Goal: Transaction & Acquisition: Purchase product/service

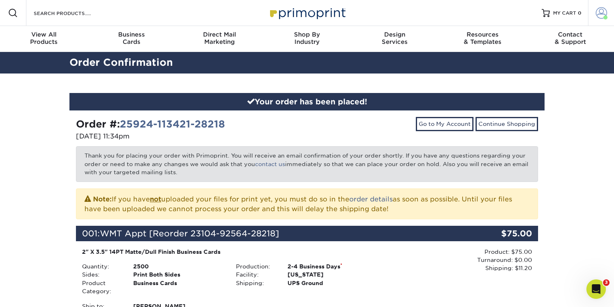
click at [606, 14] on span at bounding box center [601, 12] width 11 height 11
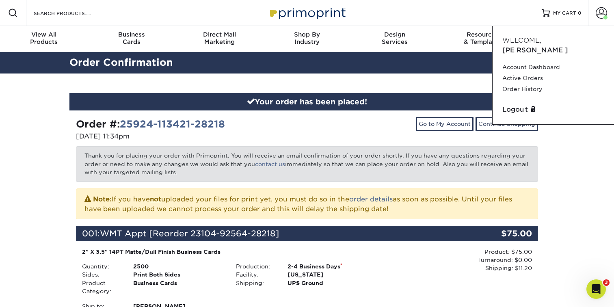
click at [563, 121] on div "Your order has been placed! Order #: 25924-113421-28218 [DATE] 11:34pm Go to My…" at bounding box center [307, 289] width 614 height 430
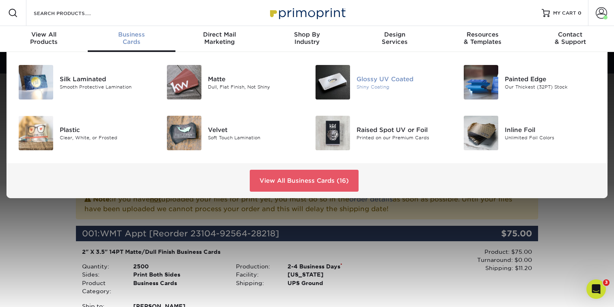
click at [373, 78] on div "Glossy UV Coated" at bounding box center [403, 78] width 93 height 9
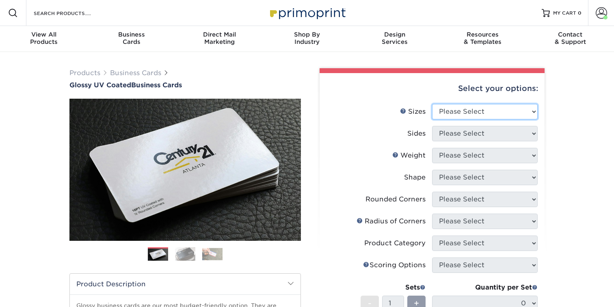
select select "2.00x3.50"
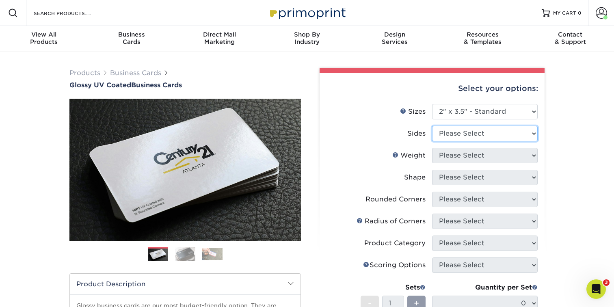
select select "13abbda7-1d64-4f25-8bb2-c179b224825d"
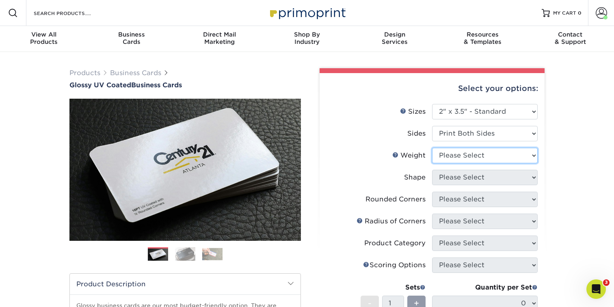
select select "14PT"
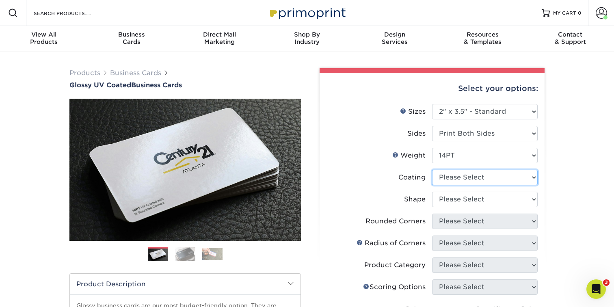
select select "1e8116af-acfc-44b1-83dc-8181aa338834"
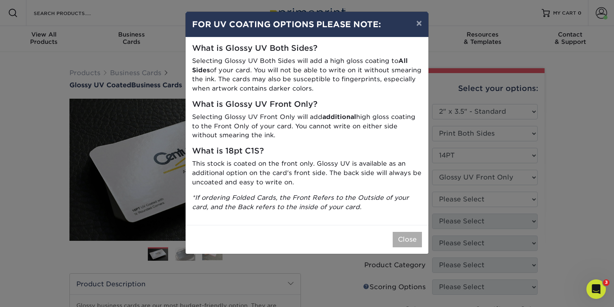
click at [417, 235] on button "Close" at bounding box center [407, 239] width 29 height 15
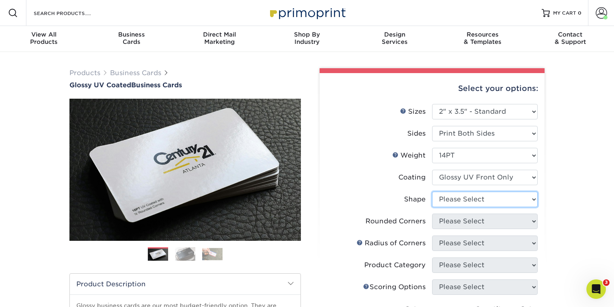
click at [455, 214] on ul "Sizes Help Sizes Please Select 1.5" x 3.5" - Mini 1.75" x 3.5" - Mini 2" x 2" -…" at bounding box center [432, 247] width 212 height 286
select select "standard"
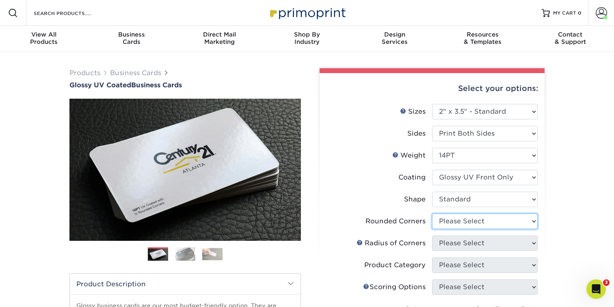
select select "0"
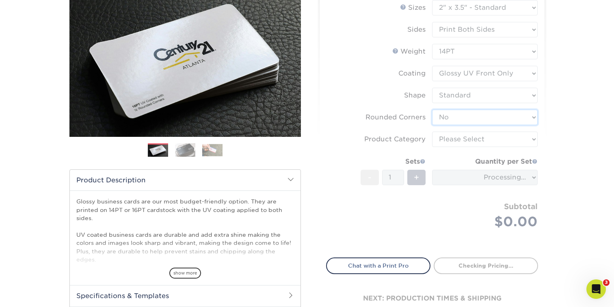
scroll to position [108, 0]
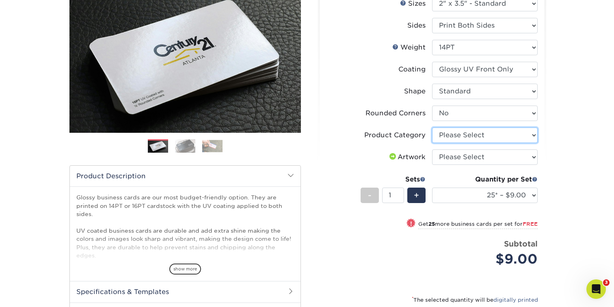
select select "3b5148f1-0588-4f88-a218-97bcfdce65c1"
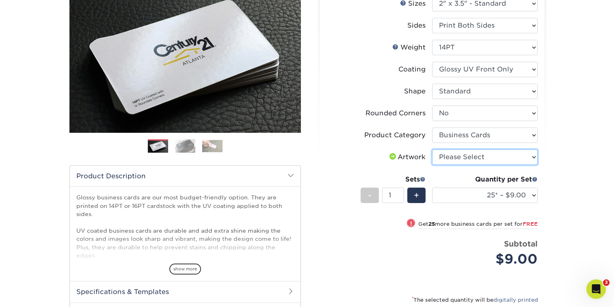
select select "upload"
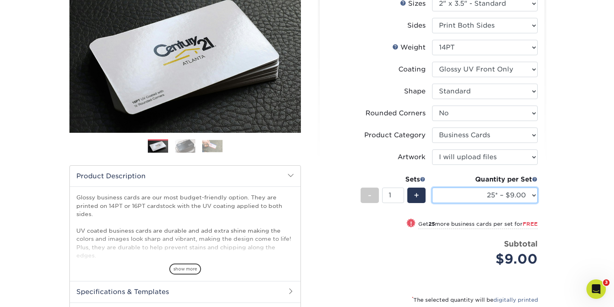
select select "1000 – $42.00"
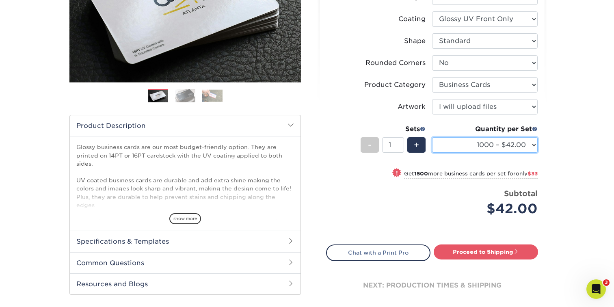
scroll to position [165, 0]
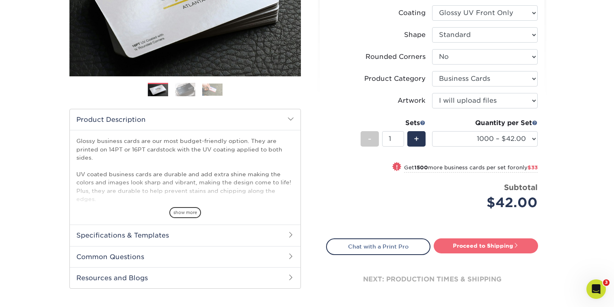
click at [464, 245] on link "Proceed to Shipping" at bounding box center [486, 245] width 104 height 15
type input "Set 1"
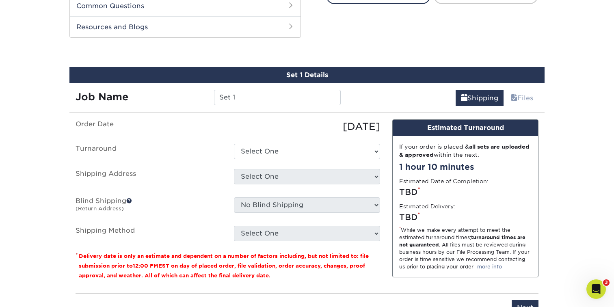
scroll to position [424, 0]
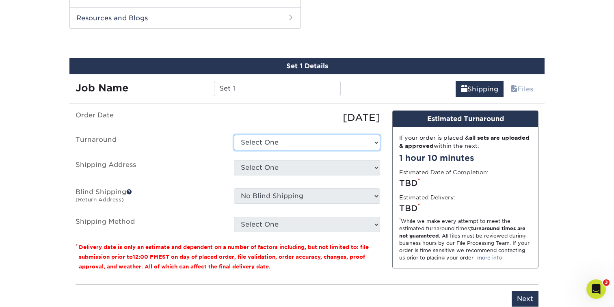
select select "4ec78deb-be4f-42c8-87f5-e41bd7020b1d"
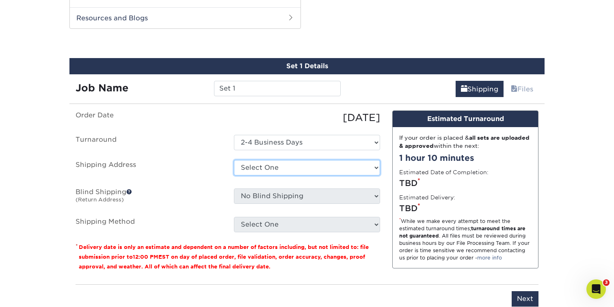
select select "254880"
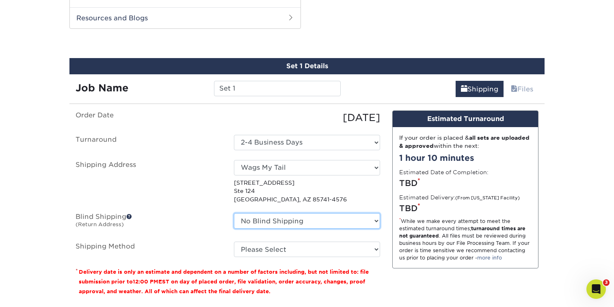
select select "254880"
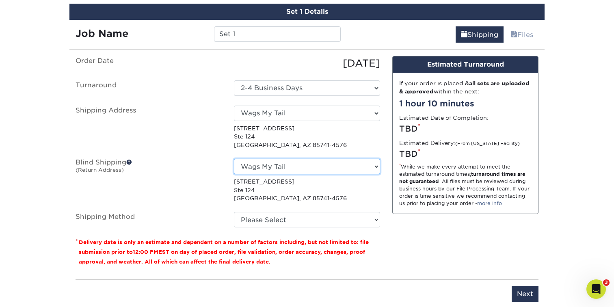
scroll to position [480, 0]
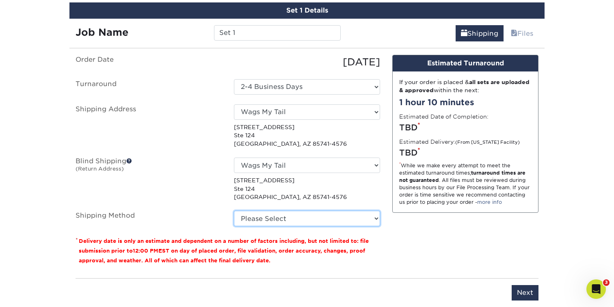
select select "03"
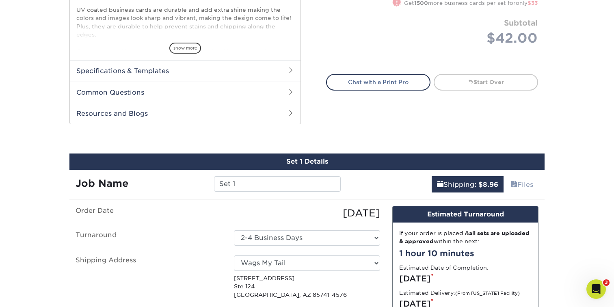
scroll to position [341, 0]
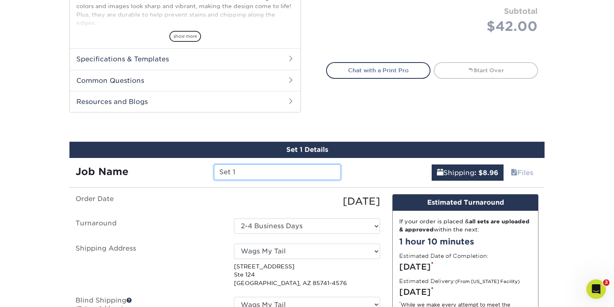
drag, startPoint x: 258, startPoint y: 171, endPoint x: 184, endPoint y: 169, distance: 74.0
click at [184, 169] on div "Job Name Set 1" at bounding box center [207, 172] width 277 height 15
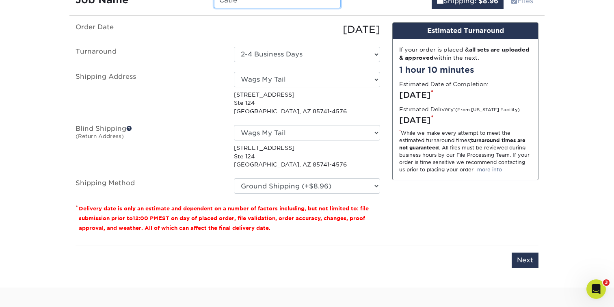
scroll to position [514, 0]
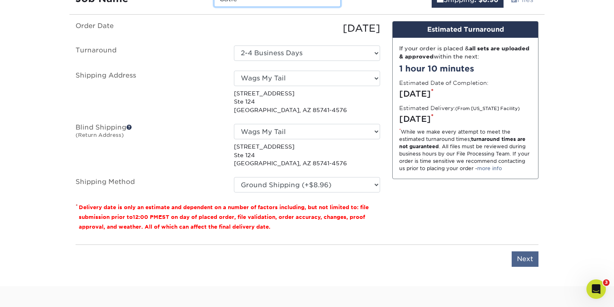
type input "Catie"
click at [524, 259] on input "Next" at bounding box center [525, 258] width 27 height 15
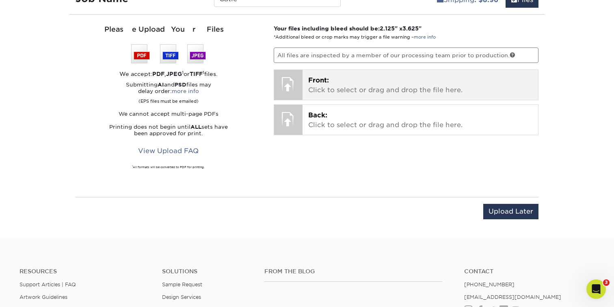
click at [390, 84] on p "Front: Click to select or drag and drop the file here." at bounding box center [420, 85] width 225 height 19
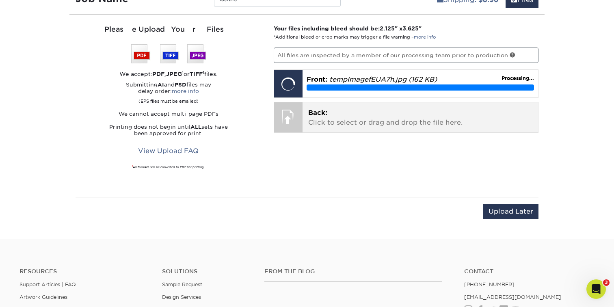
click at [385, 123] on p "Back: Click to select or drag and drop the file here." at bounding box center [420, 117] width 225 height 19
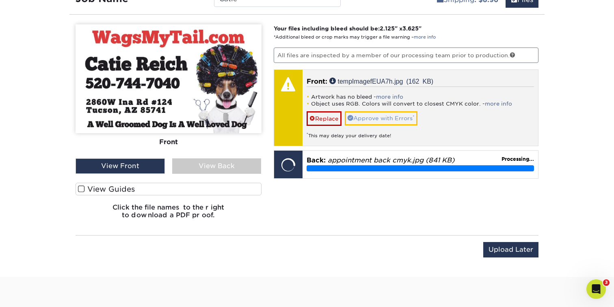
click at [361, 116] on link "Approve with Errors *" at bounding box center [381, 118] width 73 height 14
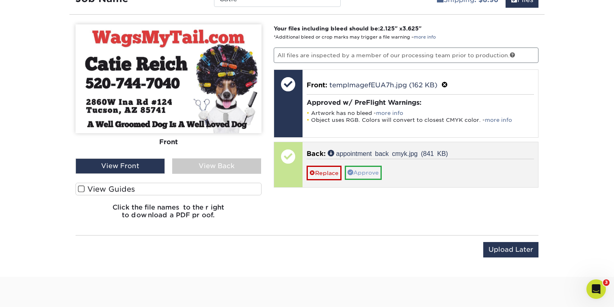
click at [364, 170] on link "Approve" at bounding box center [363, 173] width 37 height 14
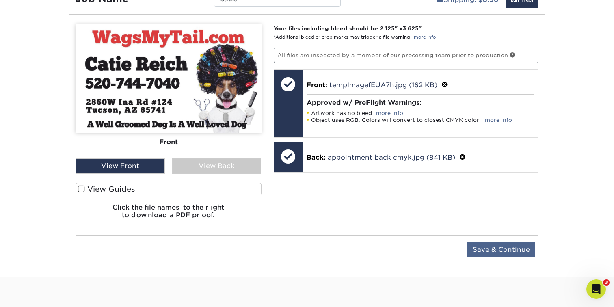
click at [501, 252] on input "Save & Continue" at bounding box center [502, 249] width 68 height 15
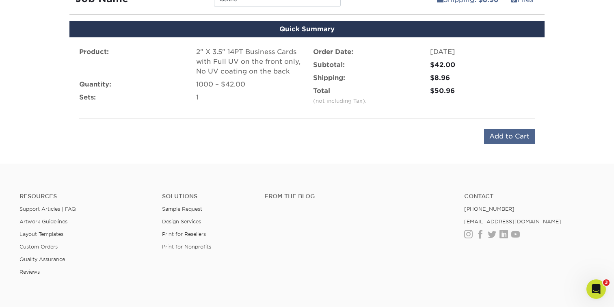
click at [512, 136] on input "Add to Cart" at bounding box center [509, 136] width 51 height 15
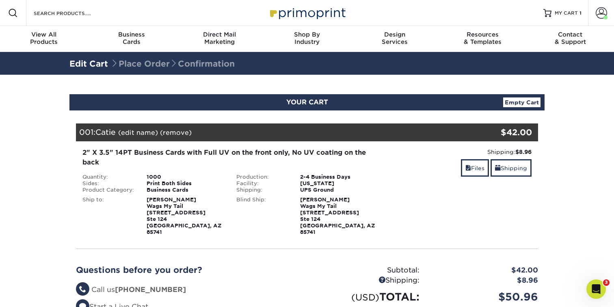
click at [32, 110] on section "YOUR CART Empty Cart Your Cart is Empty View Account Active Orders Order Histor…" at bounding box center [307, 232] width 614 height 315
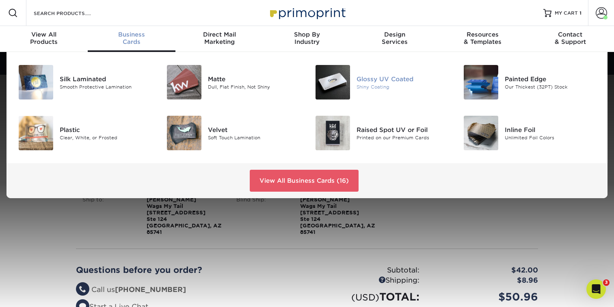
click at [377, 77] on div "Glossy UV Coated" at bounding box center [403, 78] width 93 height 9
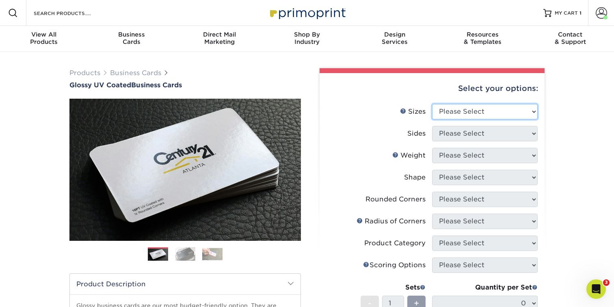
select select "2.00x3.50"
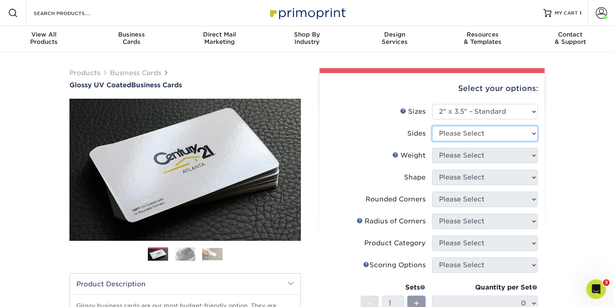
select select "13abbda7-1d64-4f25-8bb2-c179b224825d"
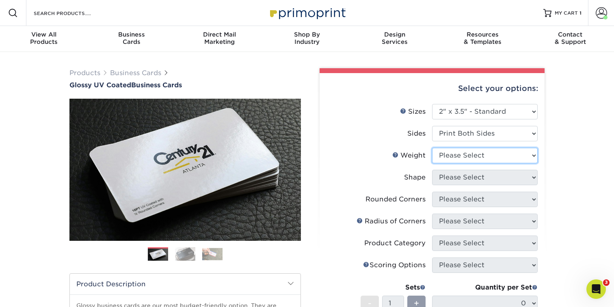
select select "14PT"
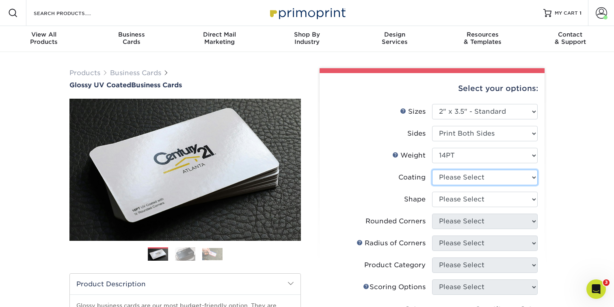
select select "1e8116af-acfc-44b1-83dc-8181aa338834"
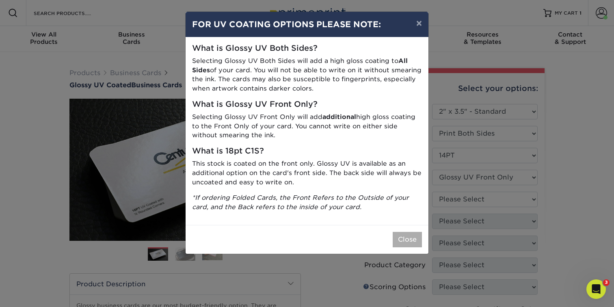
click at [411, 234] on button "Close" at bounding box center [407, 239] width 29 height 15
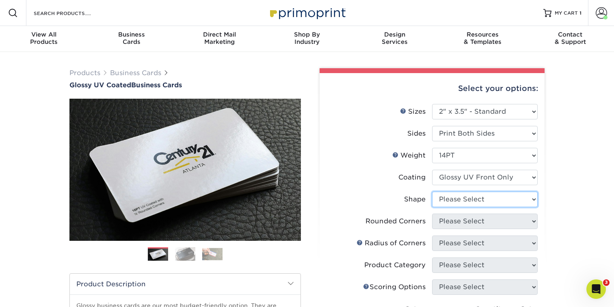
select select "standard"
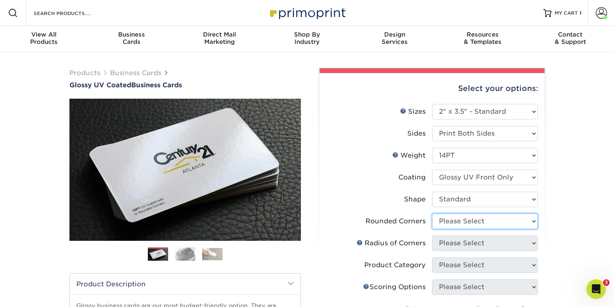
select select "0"
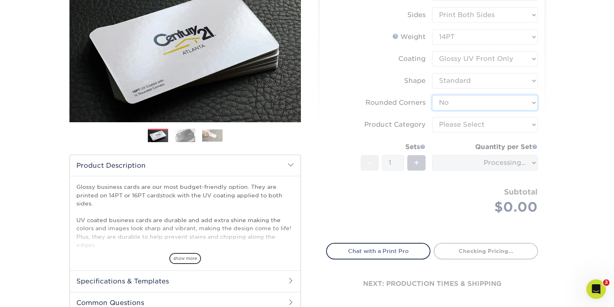
scroll to position [119, 0]
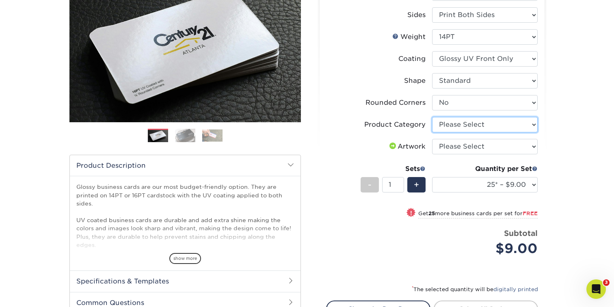
select select "3b5148f1-0588-4f88-a218-97bcfdce65c1"
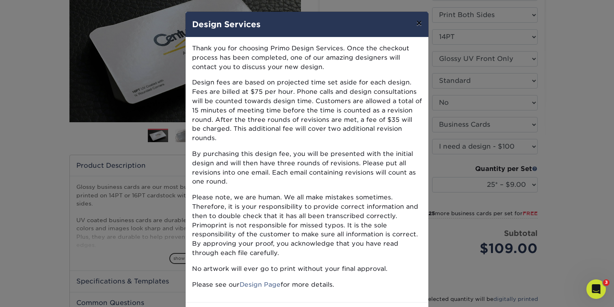
click at [420, 26] on button "×" at bounding box center [419, 23] width 19 height 23
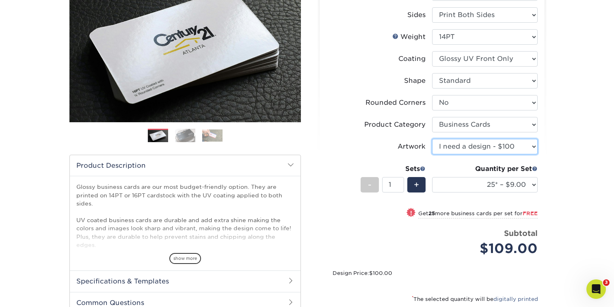
select select "upload"
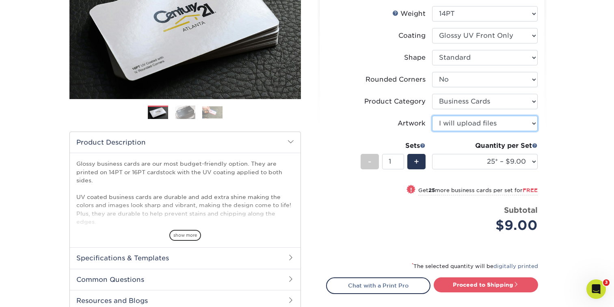
scroll to position [145, 0]
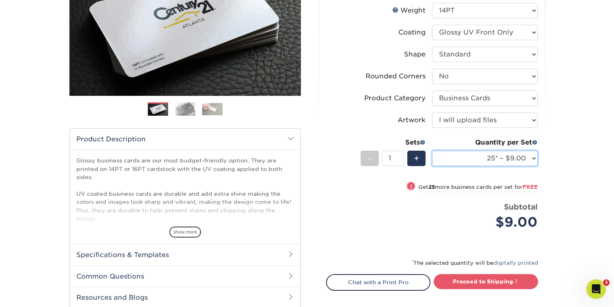
select select "500 – $33.00"
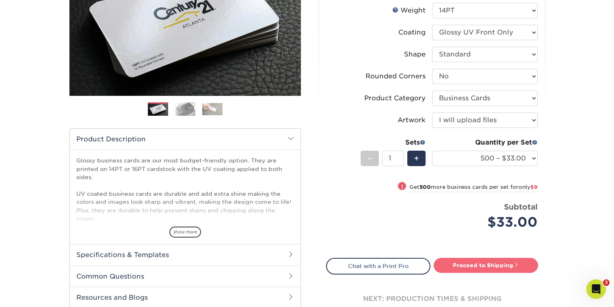
click at [473, 266] on link "Proceed to Shipping" at bounding box center [486, 265] width 104 height 15
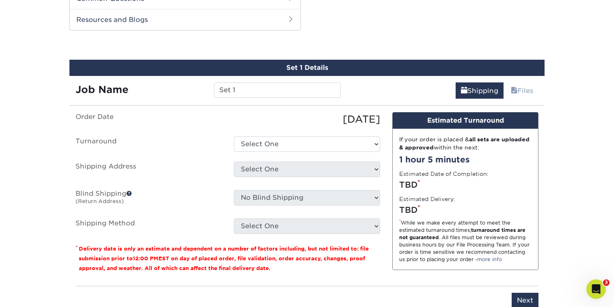
scroll to position [424, 0]
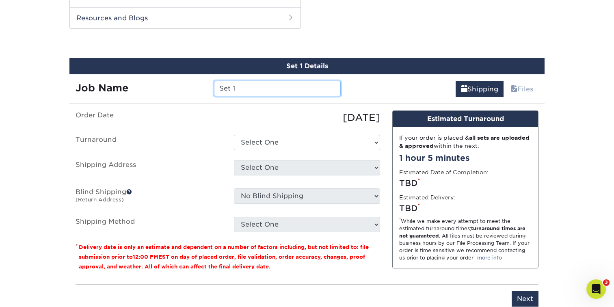
click at [313, 88] on input "Set 1" at bounding box center [277, 88] width 126 height 15
type input "S"
type input "[PERSON_NAME]"
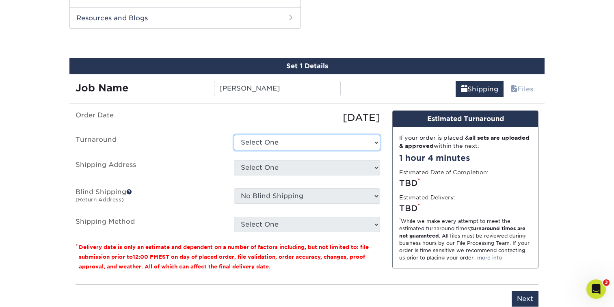
select select "4ed5b183-8b0a-4e92-90c2-1c9810e7d032"
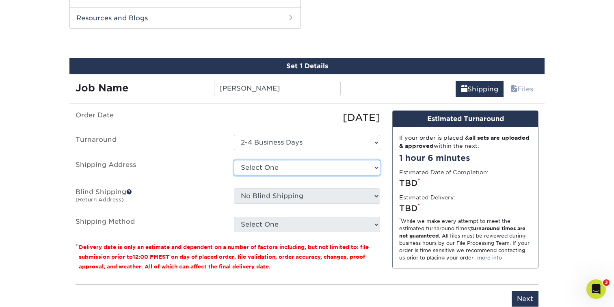
select select "254880"
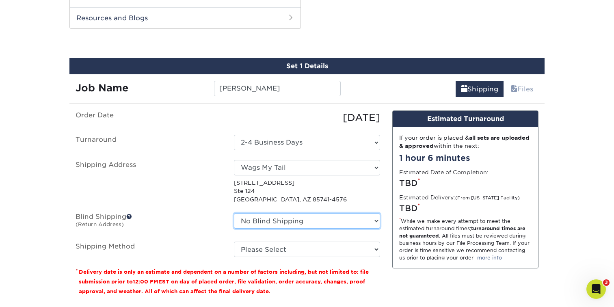
select select "254880"
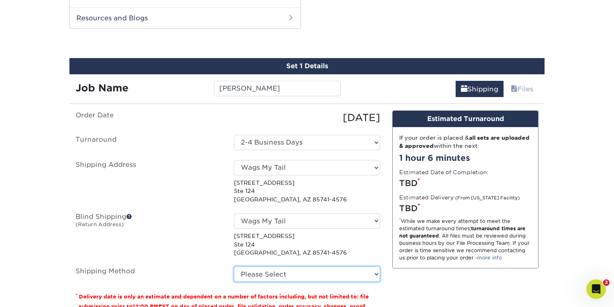
select select "03"
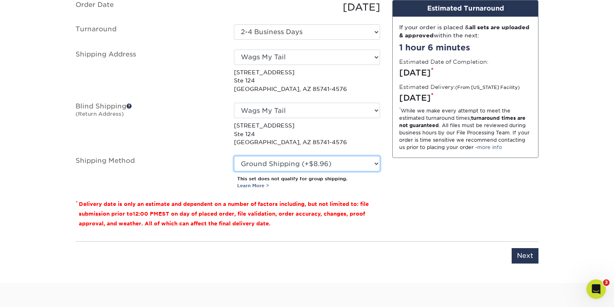
scroll to position [535, 0]
click at [524, 253] on input "Next" at bounding box center [525, 255] width 27 height 15
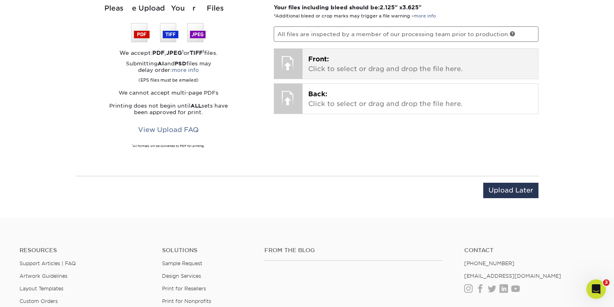
click at [392, 59] on p "Front: Click to select or drag and drop the file here." at bounding box center [420, 63] width 225 height 19
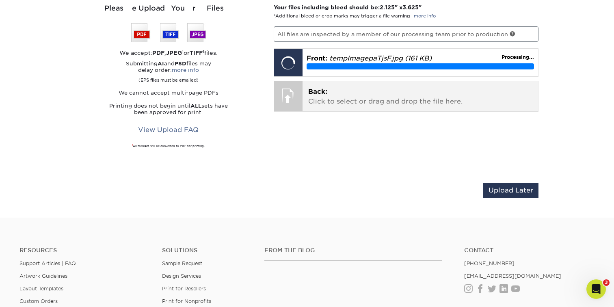
click at [403, 90] on p "Back: Click to select or drag and drop the file here." at bounding box center [420, 96] width 225 height 19
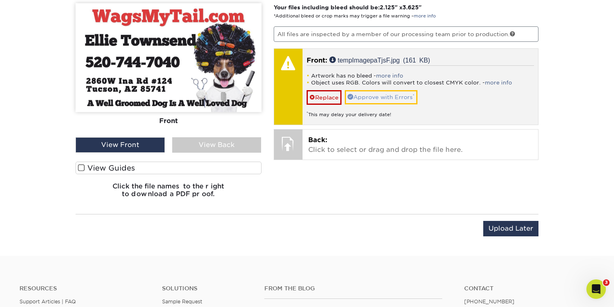
click at [380, 95] on link "Approve with Errors *" at bounding box center [381, 97] width 73 height 14
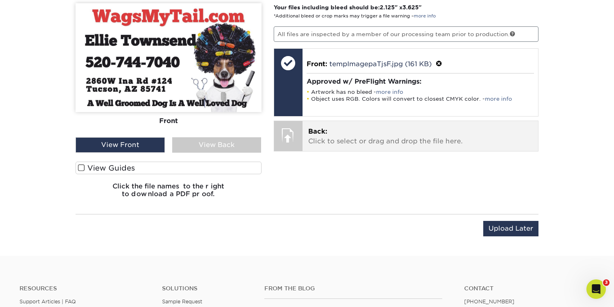
click at [332, 135] on p "Back: Click to select or drag and drop the file here." at bounding box center [420, 136] width 225 height 19
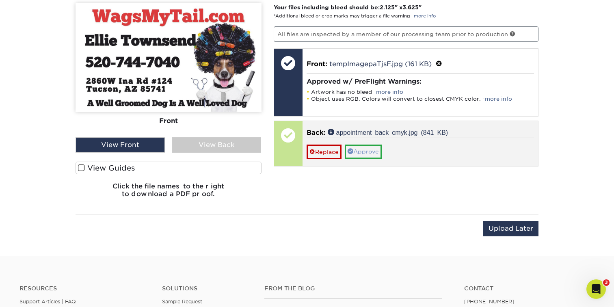
click at [366, 147] on link "Approve" at bounding box center [363, 152] width 37 height 14
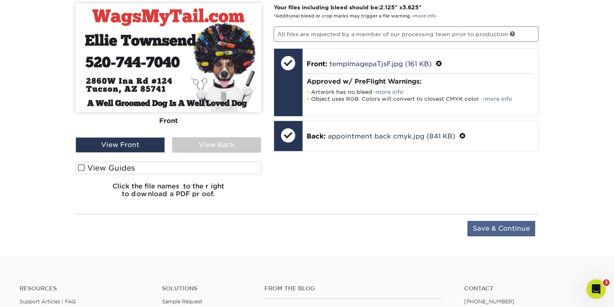
click at [498, 227] on input "Save & Continue" at bounding box center [502, 228] width 68 height 15
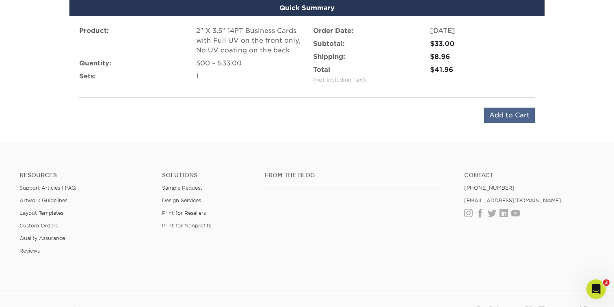
click at [501, 116] on input "Add to Cart" at bounding box center [509, 115] width 51 height 15
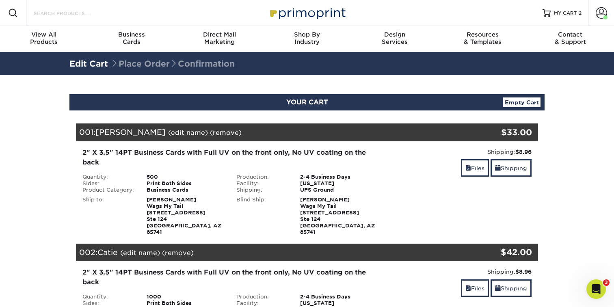
click at [68, 13] on input "Search Products" at bounding box center [72, 13] width 79 height 10
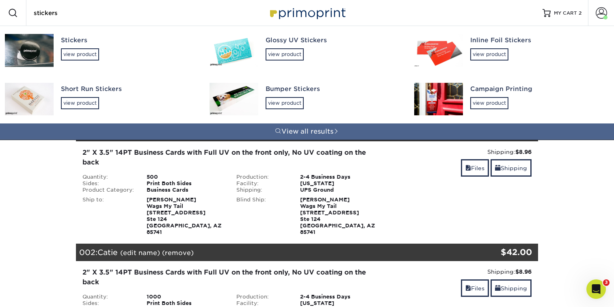
type input "stickers"
click at [33, 49] on img at bounding box center [29, 50] width 49 height 33
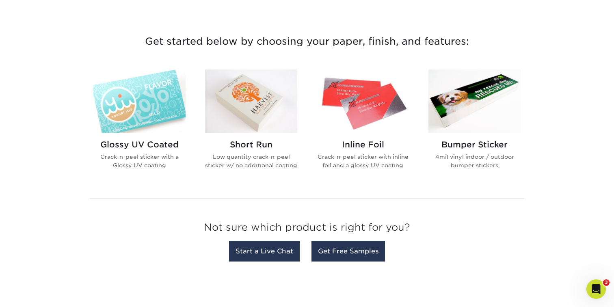
scroll to position [290, 0]
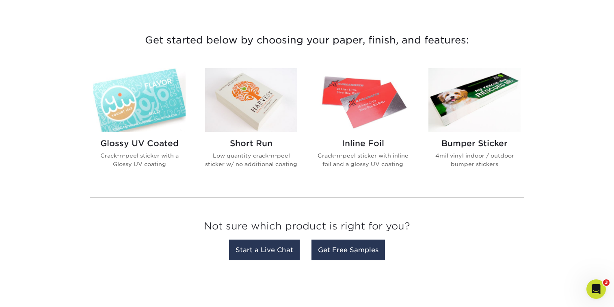
click at [149, 141] on h2 "Glossy UV Coated" at bounding box center [139, 144] width 92 height 10
click at [253, 143] on h2 "Short Run" at bounding box center [251, 144] width 92 height 10
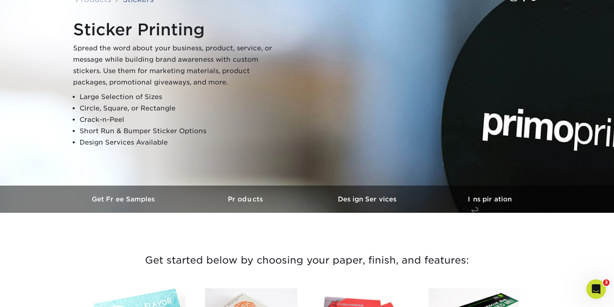
scroll to position [74, 0]
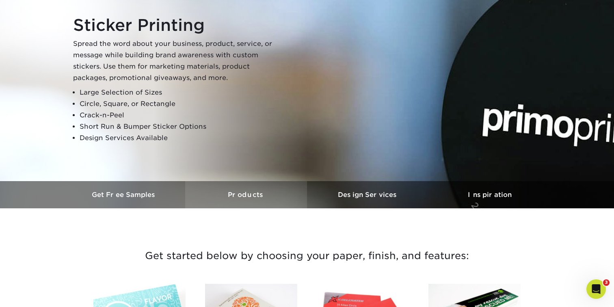
click at [247, 196] on h3 "Products" at bounding box center [246, 195] width 122 height 8
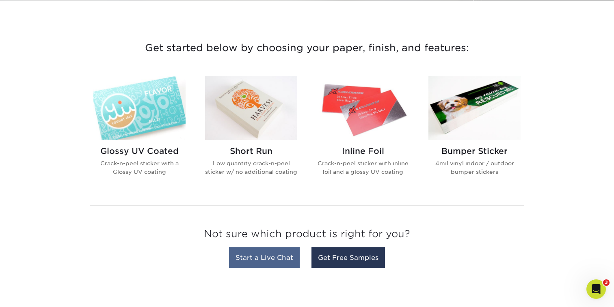
scroll to position [282, 0]
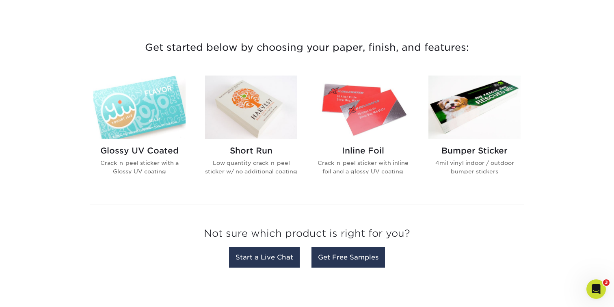
click at [163, 150] on h2 "Glossy UV Coated" at bounding box center [139, 151] width 92 height 10
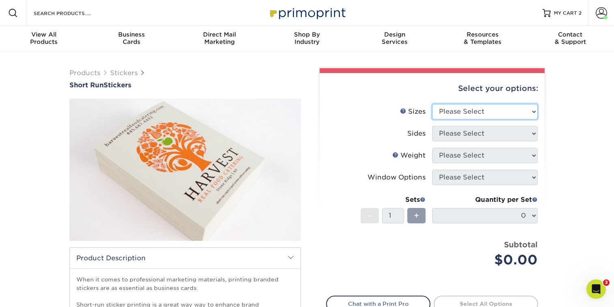
select select "2.00x2.00"
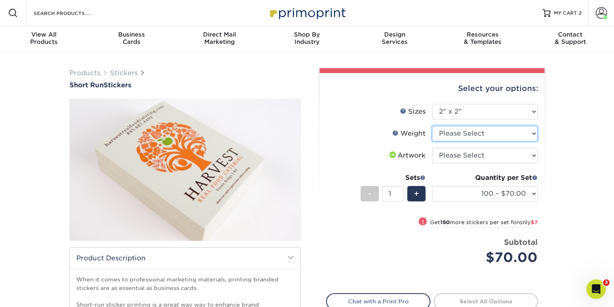
select select "Crack and Peel"
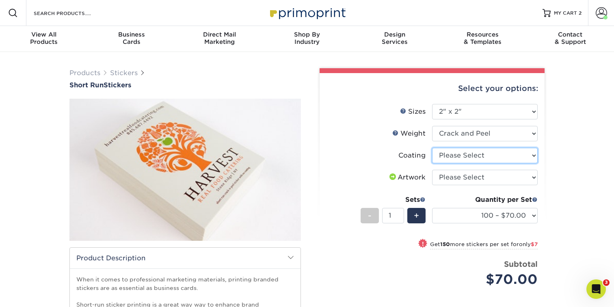
select select "3e7618de-abca-4bda-9f97-8b9129e913d8"
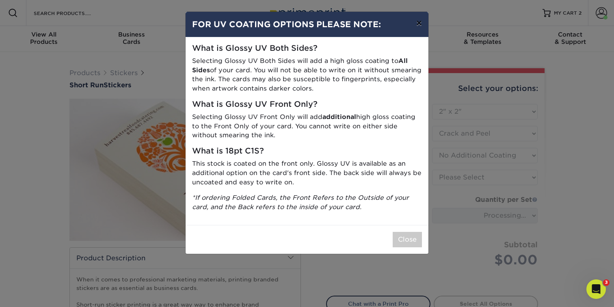
click at [419, 21] on button "×" at bounding box center [419, 23] width 19 height 23
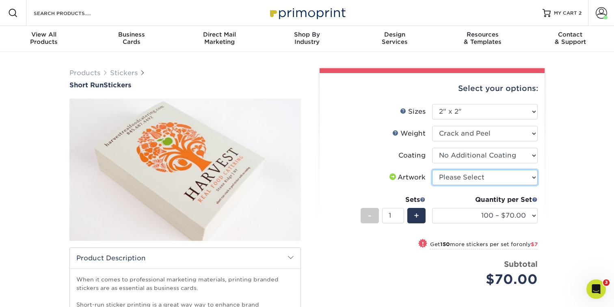
select select "upload"
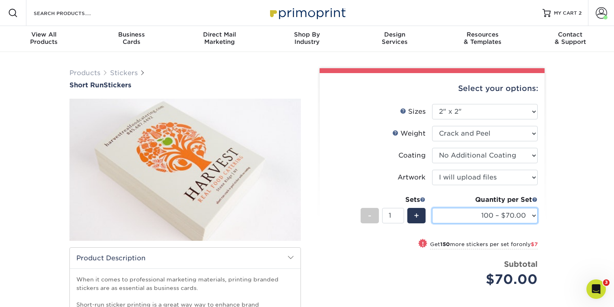
select select "250 – $77.00"
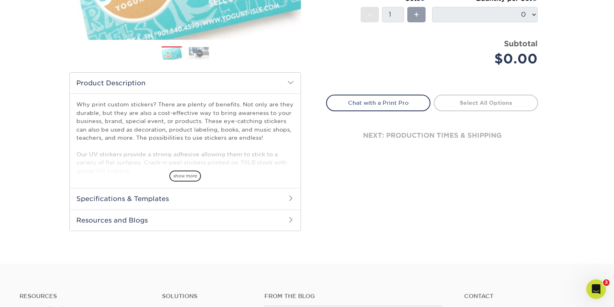
scroll to position [202, 0]
click at [291, 194] on span at bounding box center [291, 197] width 6 height 6
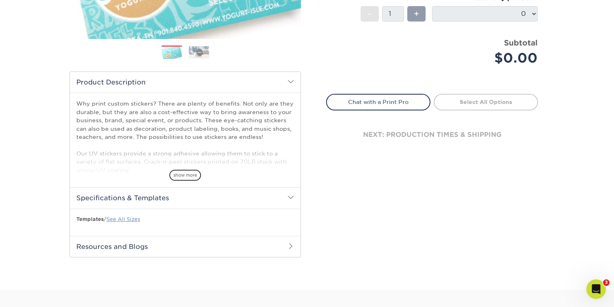
click at [123, 218] on link "See All Sizes" at bounding box center [123, 219] width 34 height 6
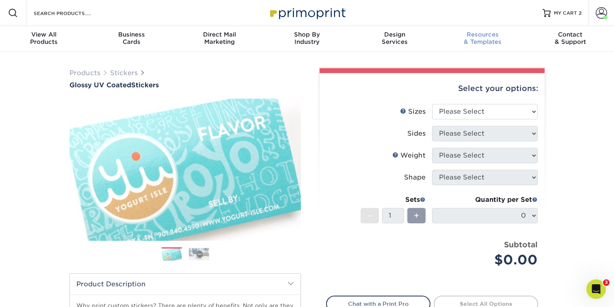
scroll to position [0, 0]
click at [560, 13] on span "MY CART" at bounding box center [565, 13] width 23 height 7
